Goal: Find contact information: Find contact information

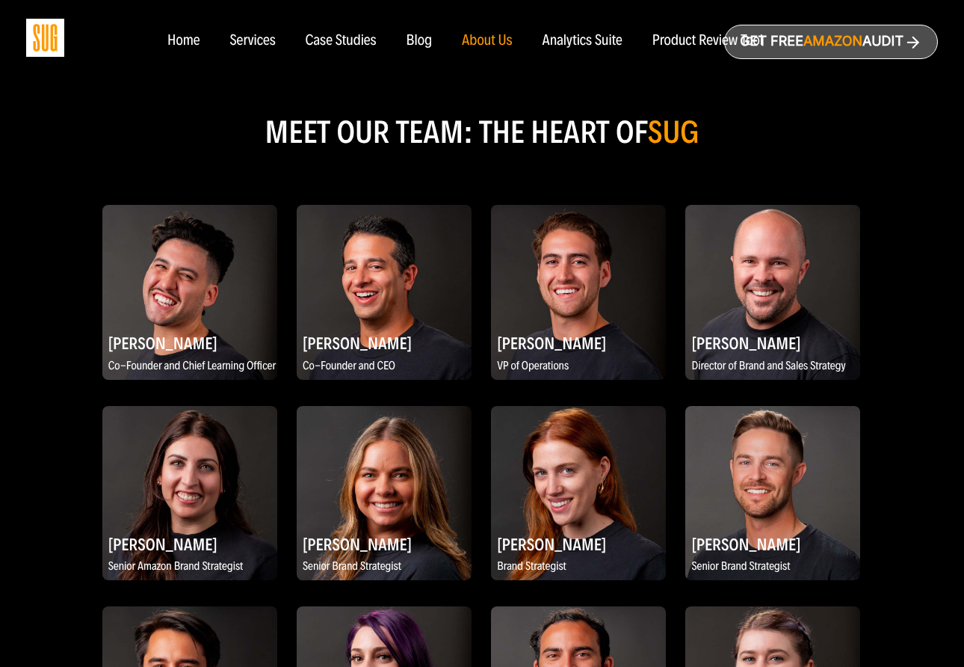
click at [397, 118] on h2 "MEET OUR TEAM: THE HEART OF SUG" at bounding box center [482, 132] width 964 height 28
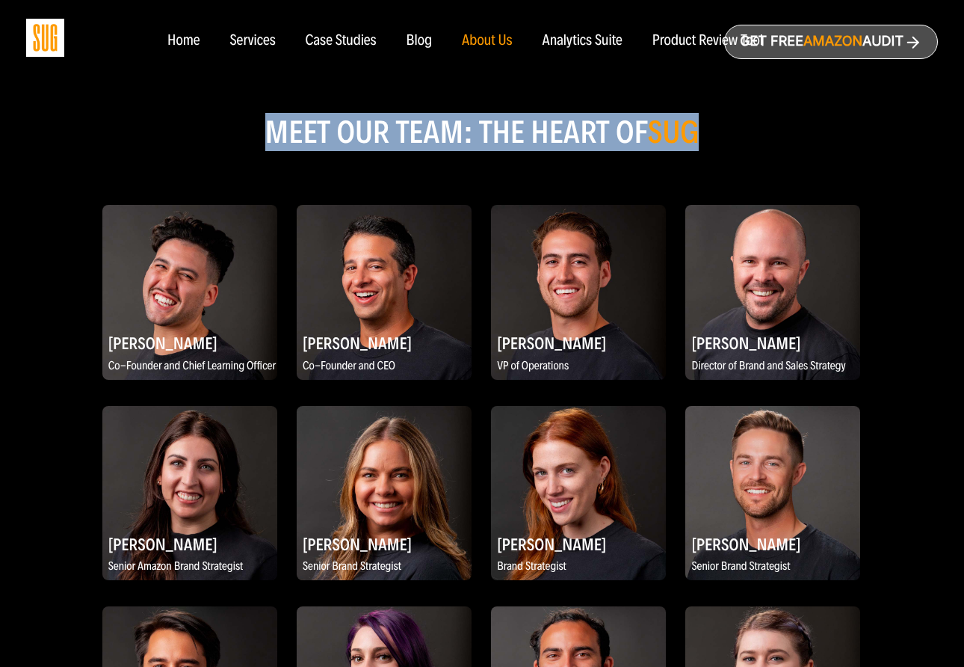
click at [397, 118] on h2 "MEET OUR TEAM: THE HEART OF SUG" at bounding box center [482, 132] width 964 height 28
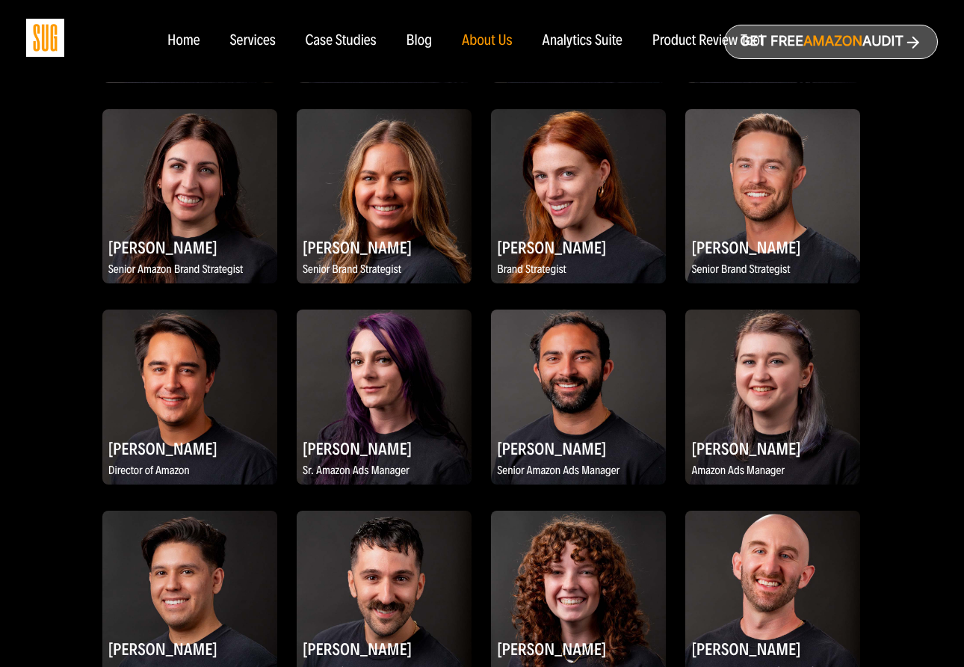
scroll to position [1193, 0]
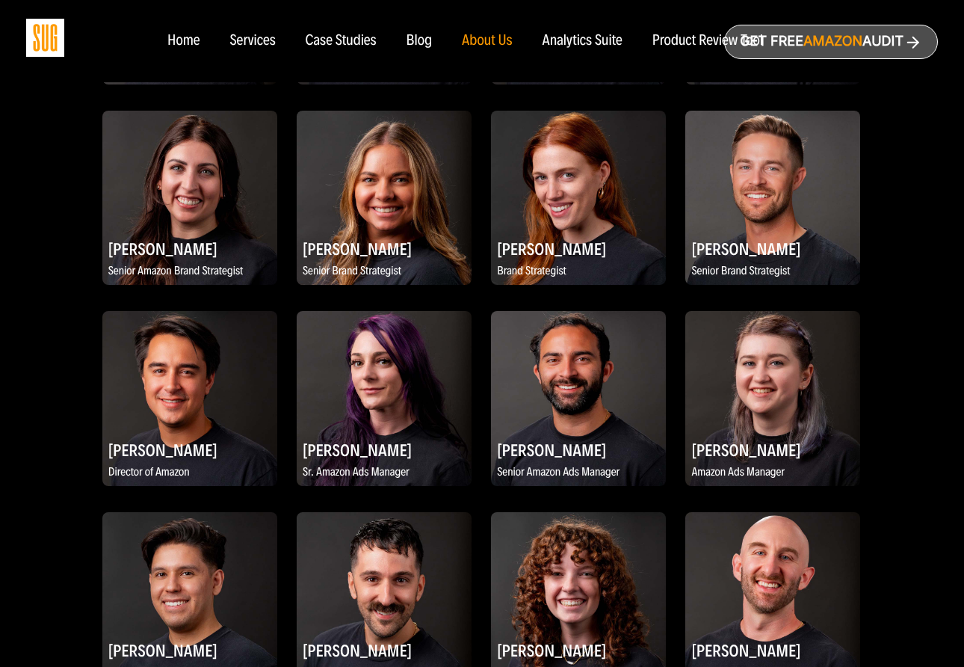
click at [53, 373] on div "[PERSON_NAME] Co-Founder and Chief Learning Officer [PERSON_NAME] Co-Founder an…" at bounding box center [482, 609] width 912 height 1444
click at [150, 435] on h2 "[PERSON_NAME]" at bounding box center [189, 449] width 175 height 29
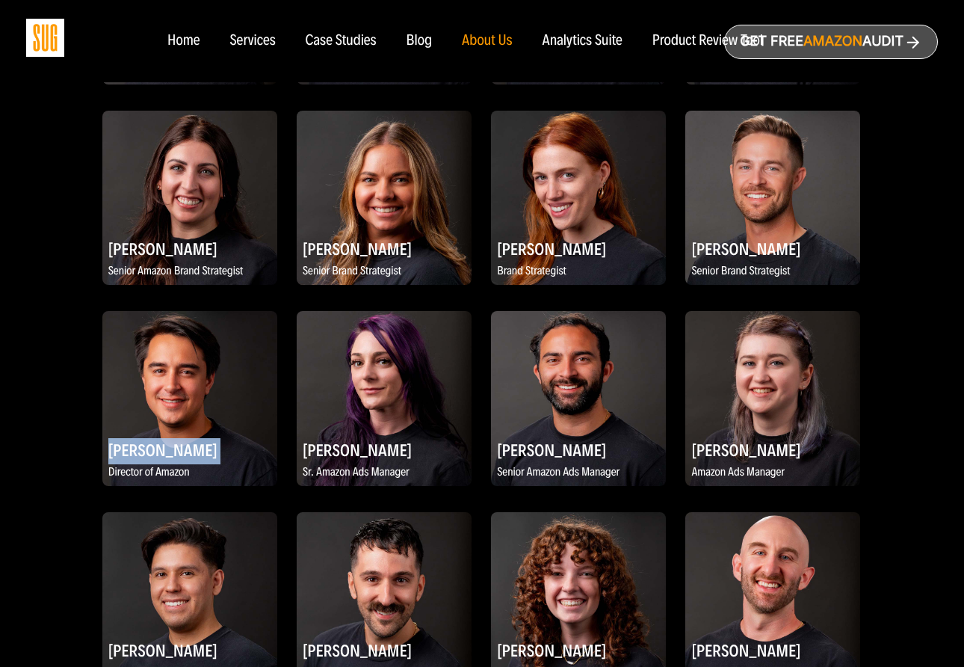
click at [150, 435] on h2 "[PERSON_NAME]" at bounding box center [189, 449] width 175 height 29
